Goal: Information Seeking & Learning: Learn about a topic

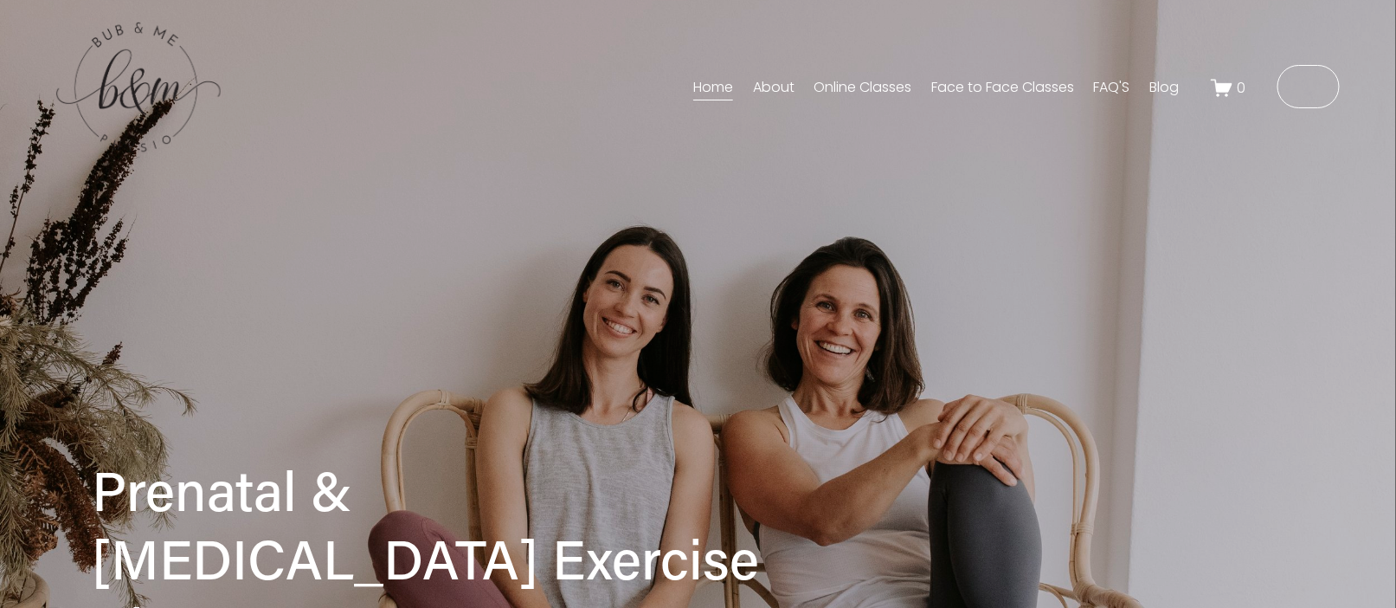
click at [1269, 94] on div "0" at bounding box center [1259, 88] width 161 height 46
click at [1269, 94] on ms-portal-inner "Member Login" at bounding box center [1252, 88] width 113 height 21
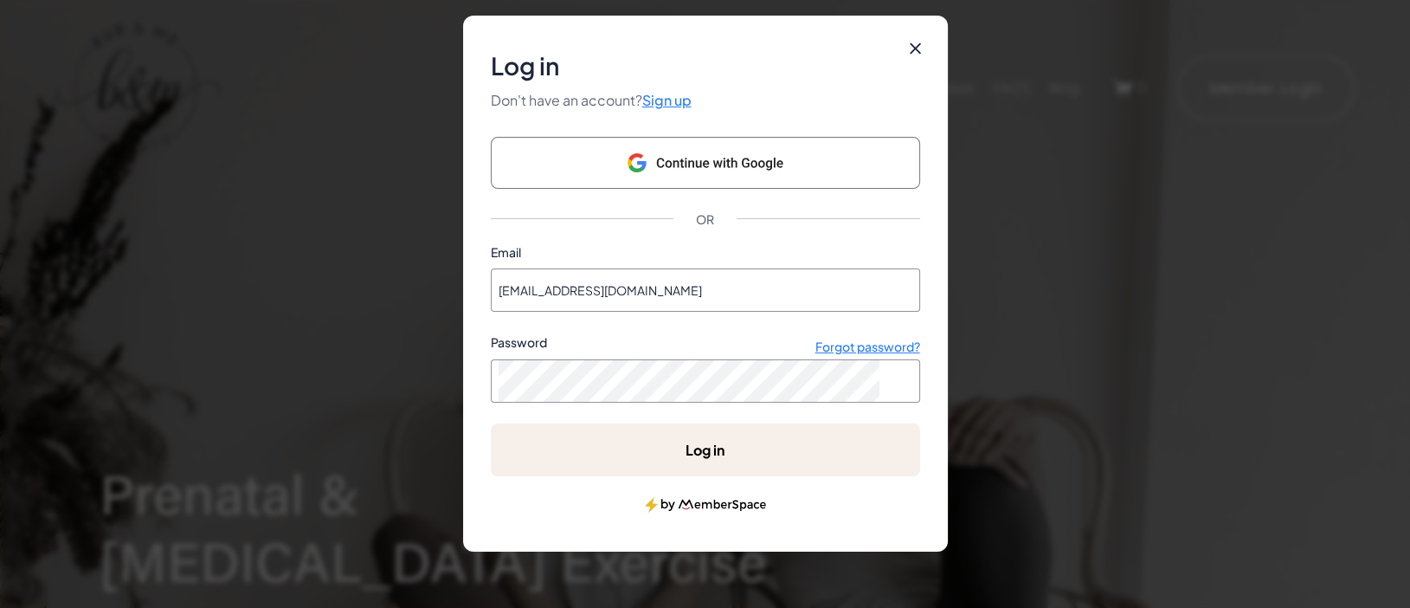
type input "[EMAIL_ADDRESS][DOMAIN_NAME]"
click at [857, 345] on ms-button "Forgot password?" at bounding box center [867, 346] width 105 height 16
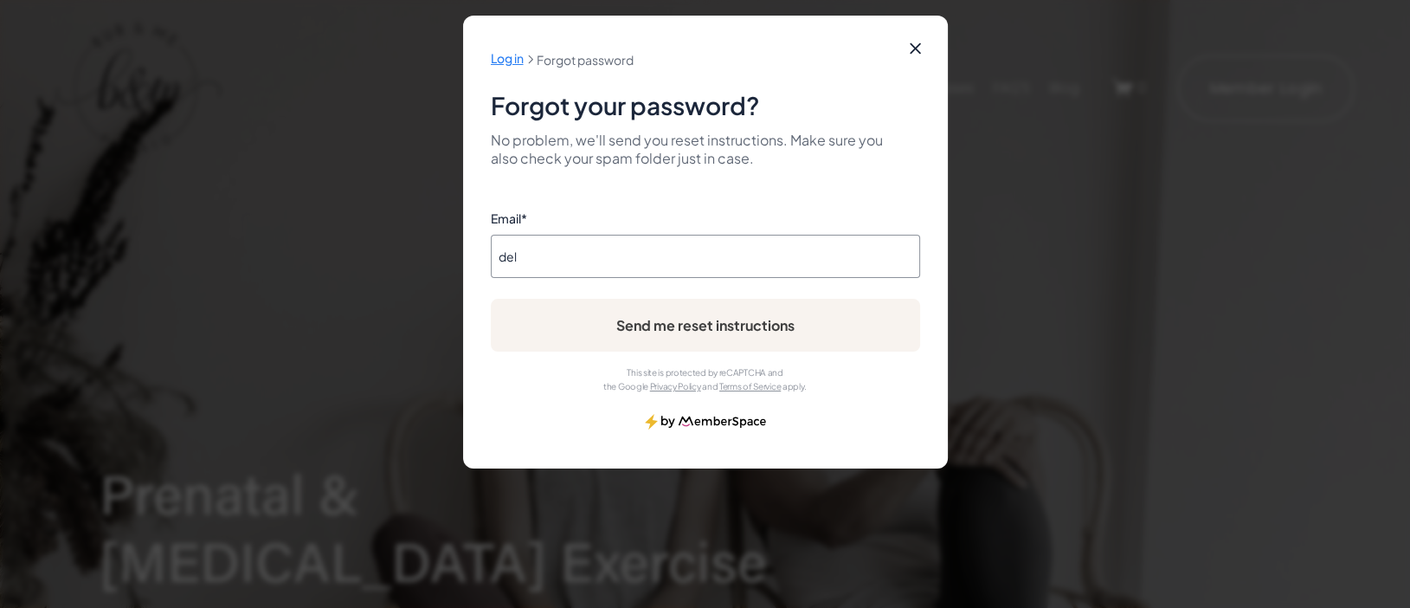
type input "delfina_hatton@hotmail.com"
click at [687, 321] on ms-button "Send me reset instructions" at bounding box center [705, 325] width 429 height 53
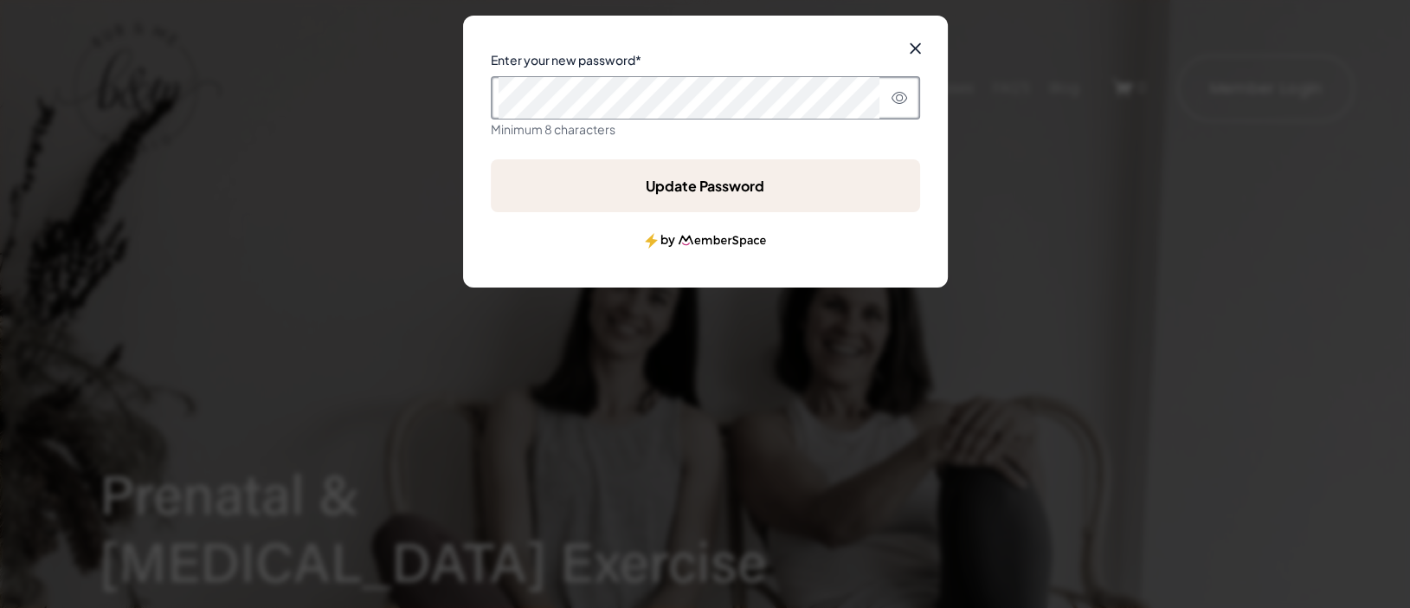
click at [900, 98] on icon "Reveal password" at bounding box center [900, 98] width 16 height 14
click at [673, 184] on ms-button "Update Password" at bounding box center [705, 185] width 429 height 53
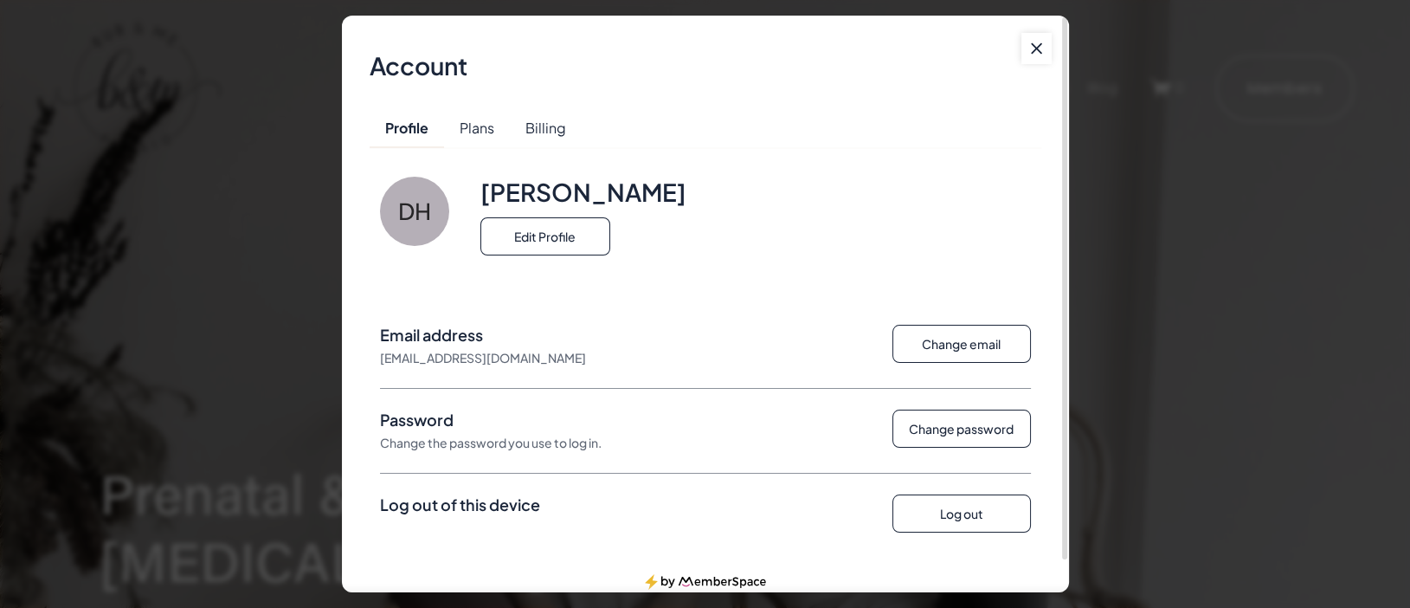
click at [1035, 45] on icon at bounding box center [1036, 48] width 13 height 17
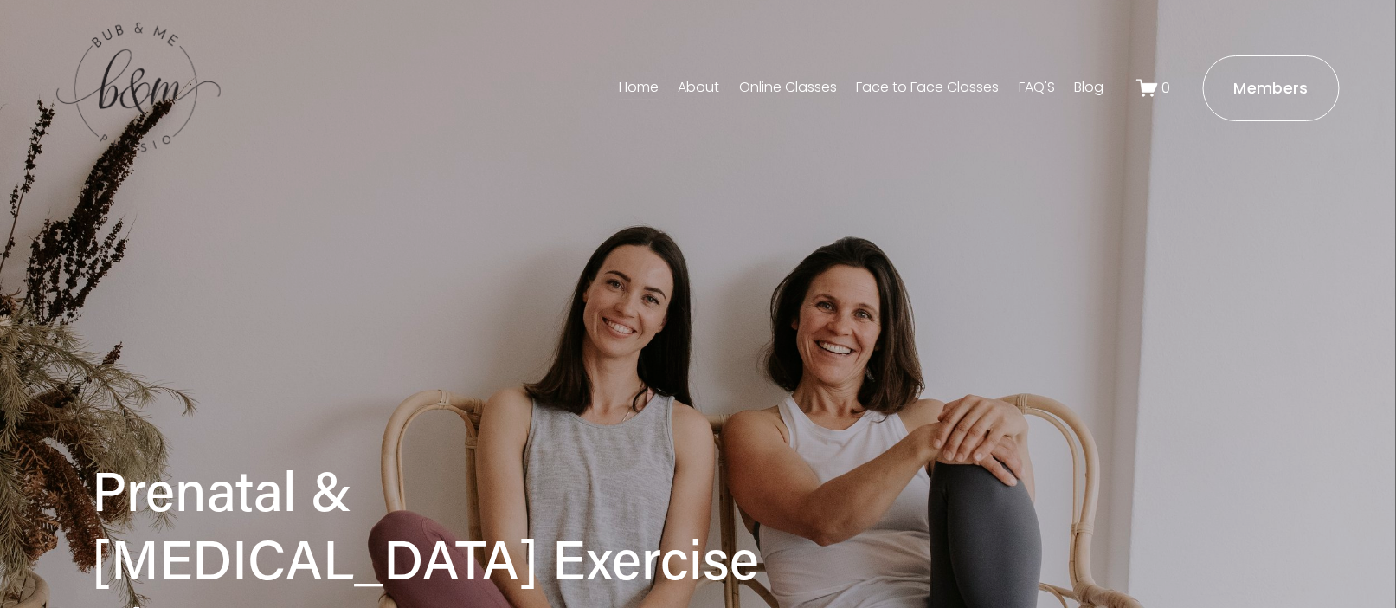
click at [1241, 95] on ms-portal-inner "Members" at bounding box center [1271, 88] width 74 height 21
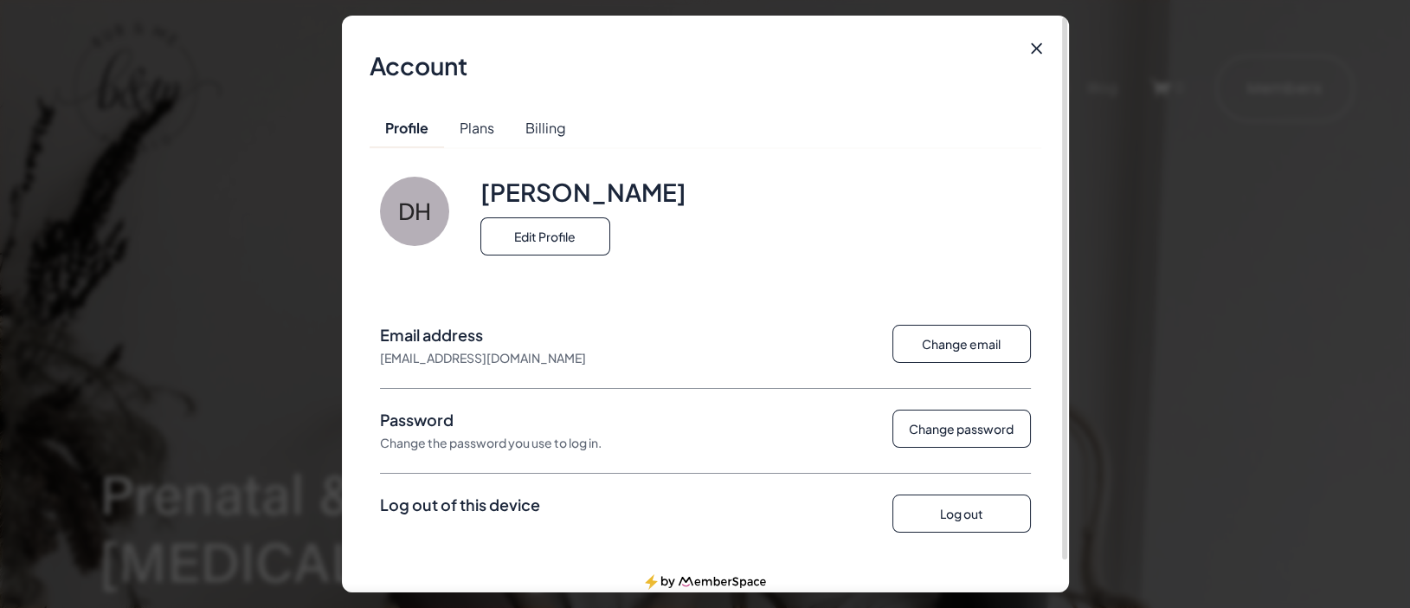
scroll to position [33, 0]
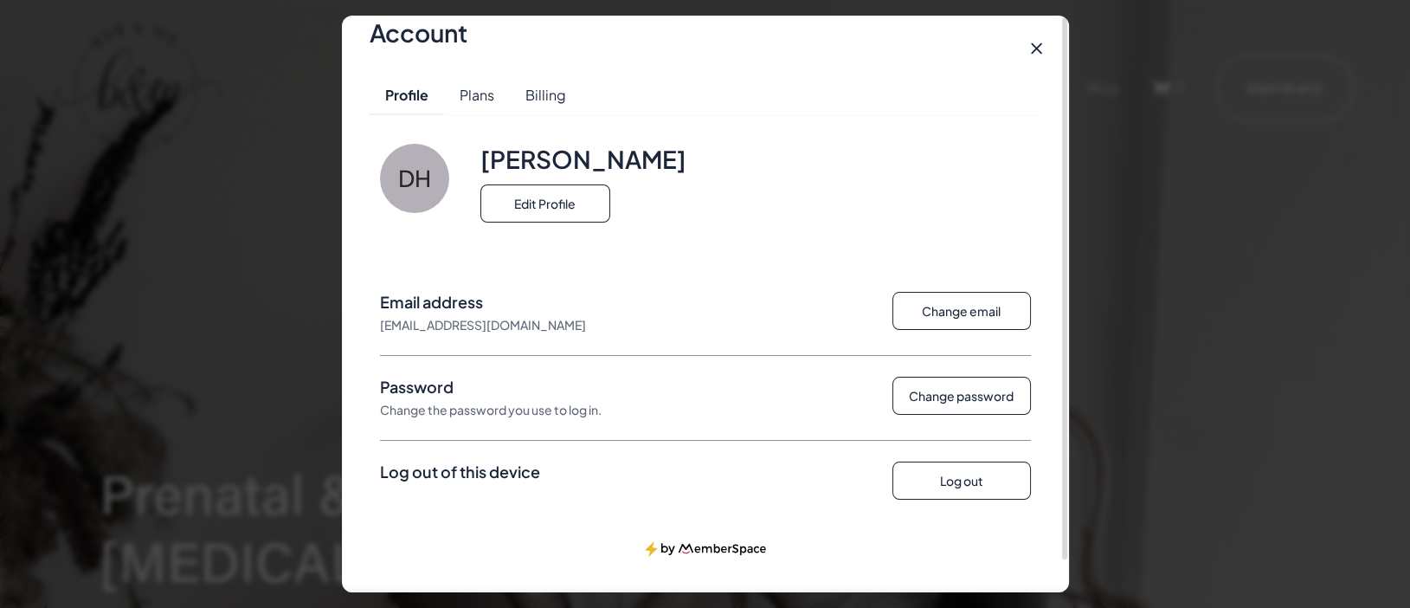
drag, startPoint x: 1067, startPoint y: 128, endPoint x: 379, endPoint y: 285, distance: 705.0
click at [1062, 285] on div at bounding box center [1064, 288] width 5 height 542
click at [477, 86] on ms-button "Plans" at bounding box center [477, 94] width 66 height 39
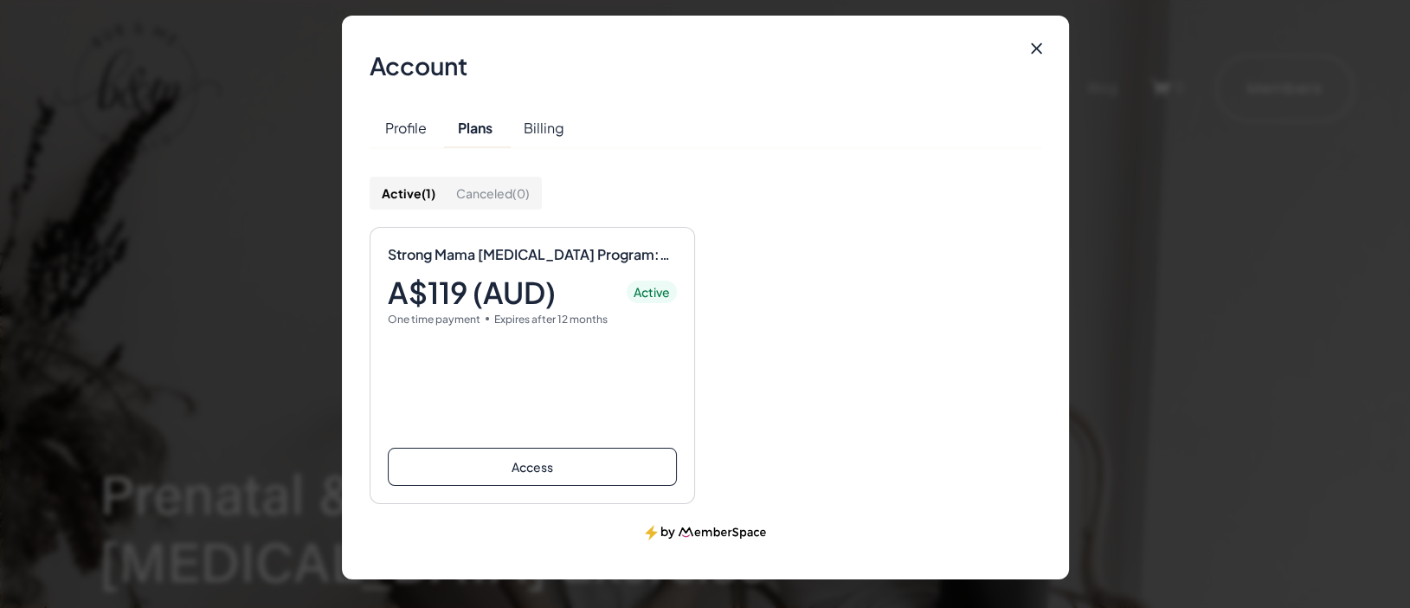
scroll to position [0, 0]
click at [509, 477] on ms-button "Access" at bounding box center [532, 467] width 289 height 38
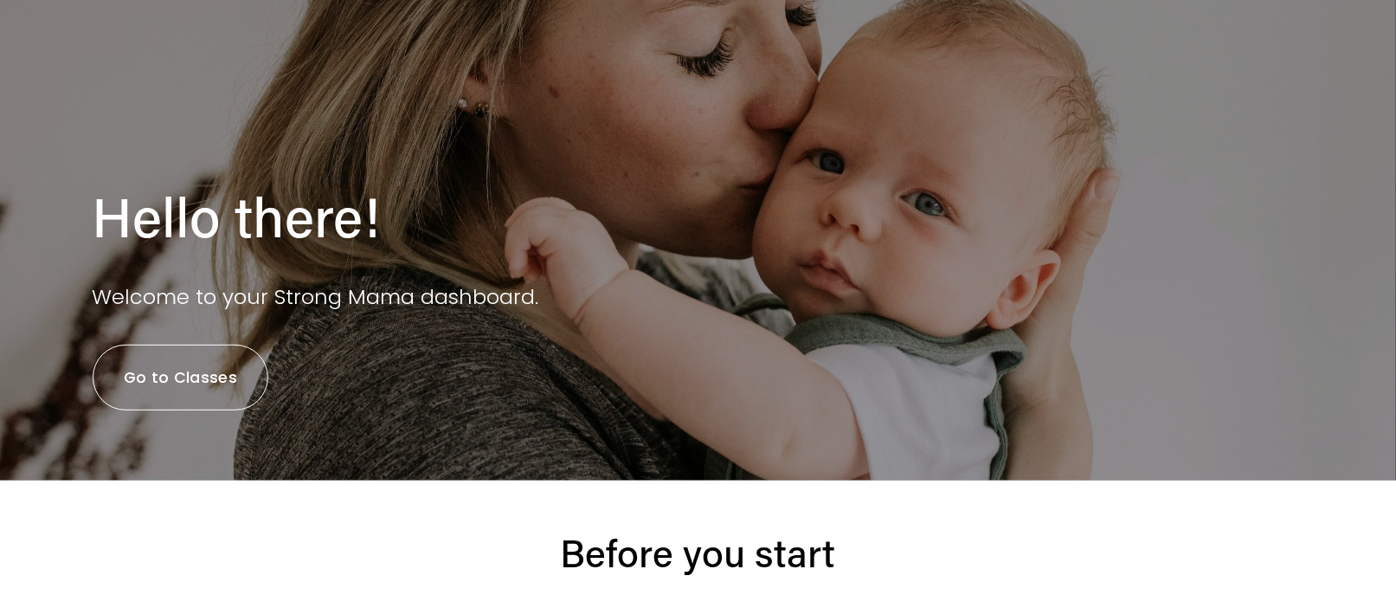
scroll to position [206, 0]
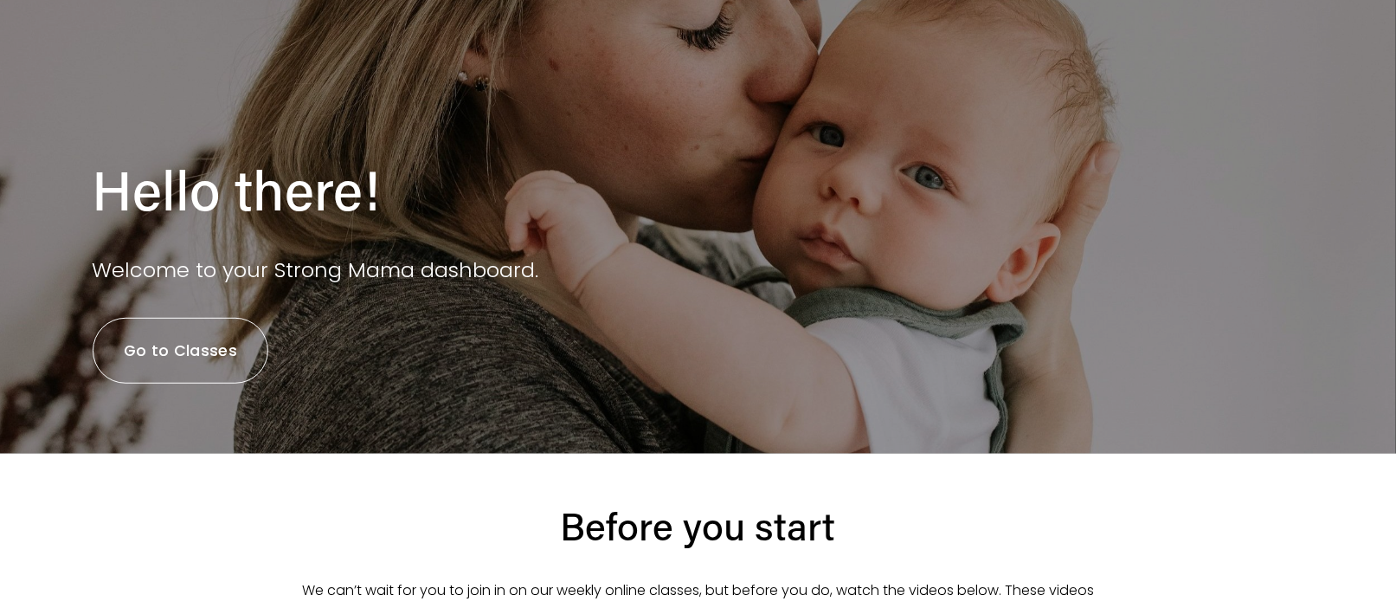
click at [159, 340] on link "Go to Classes" at bounding box center [181, 351] width 177 height 66
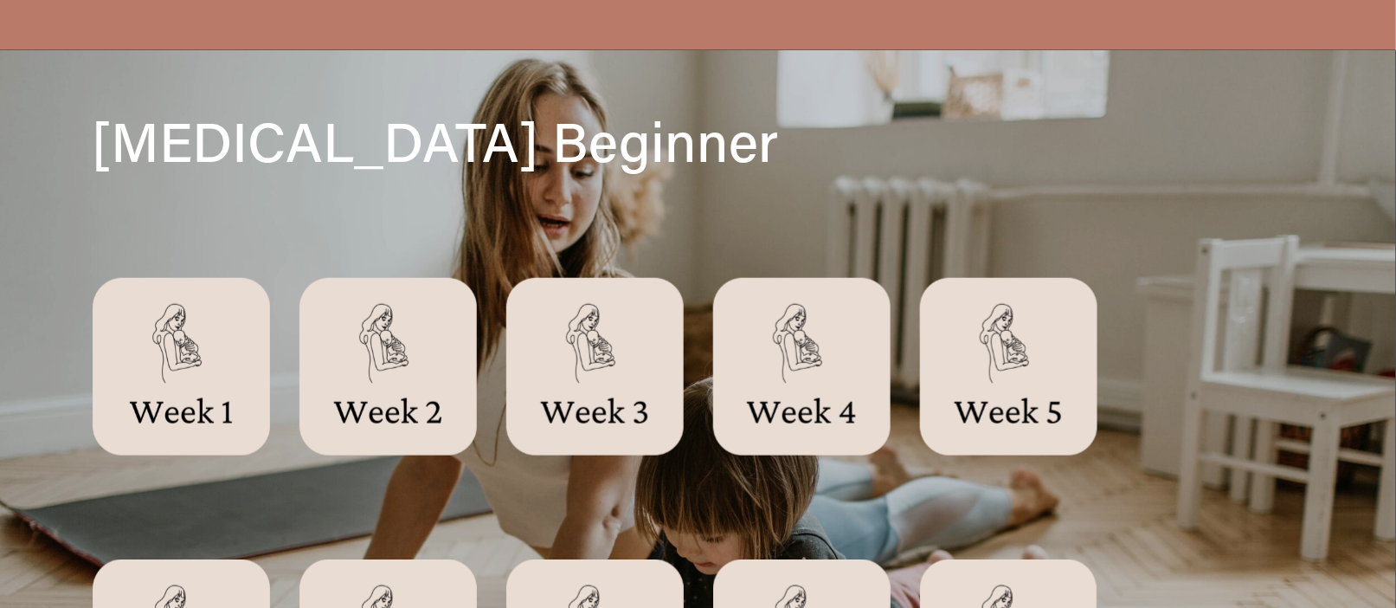
scroll to position [620, 0]
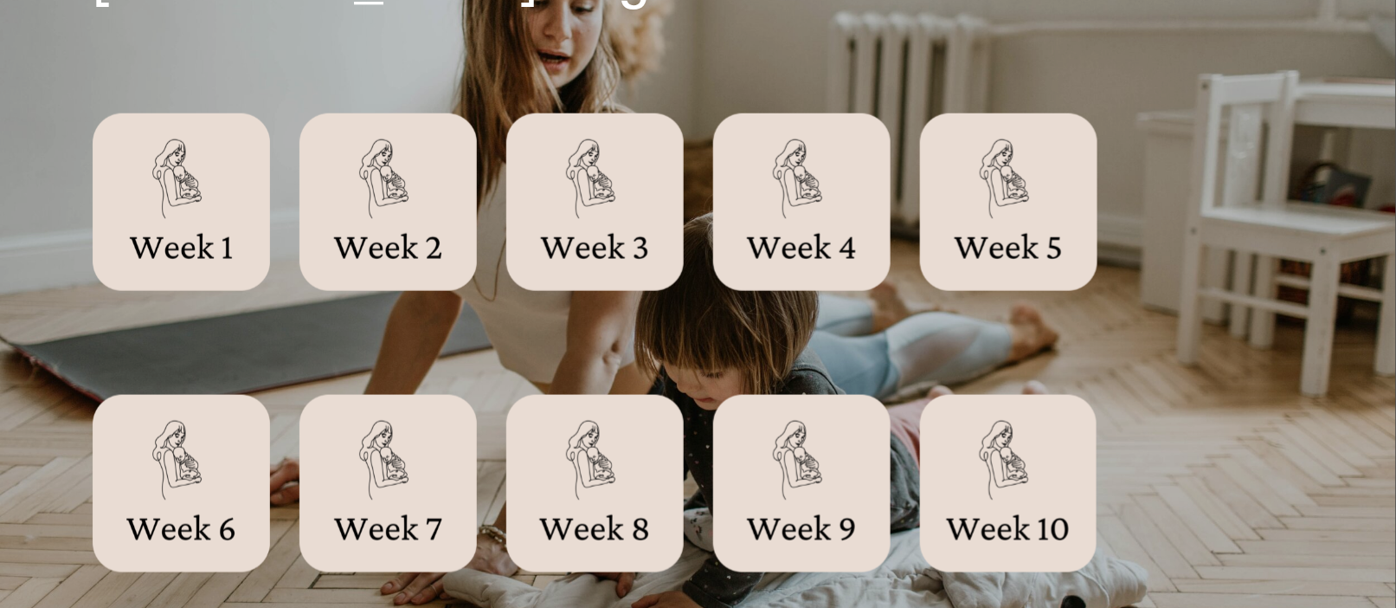
click at [192, 197] on div at bounding box center [181, 201] width 177 height 177
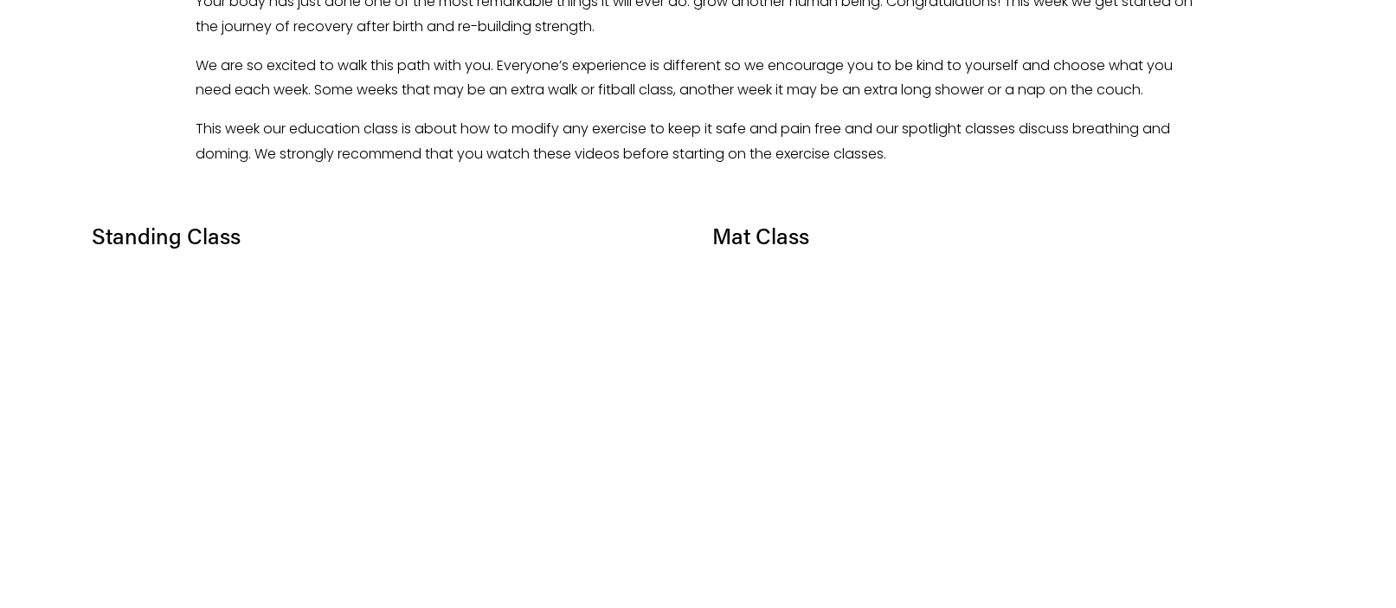
scroll to position [1017, 0]
